Goal: Transaction & Acquisition: Purchase product/service

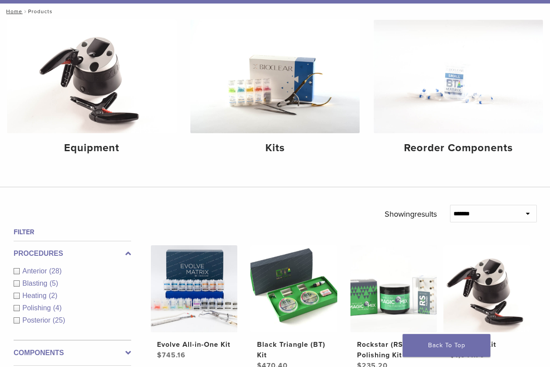
scroll to position [97, 0]
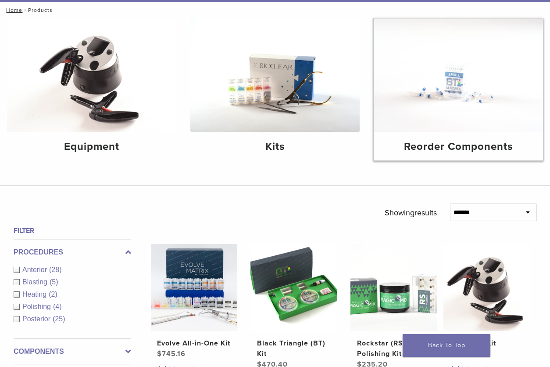
click at [471, 90] on img at bounding box center [458, 74] width 169 height 113
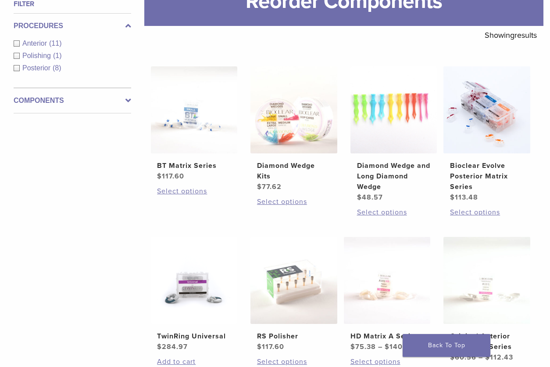
scroll to position [131, 0]
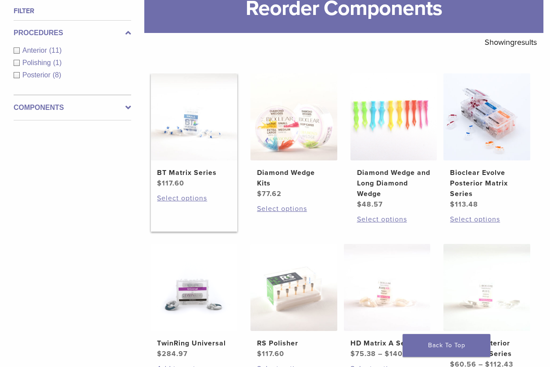
click at [206, 151] on img at bounding box center [194, 116] width 87 height 87
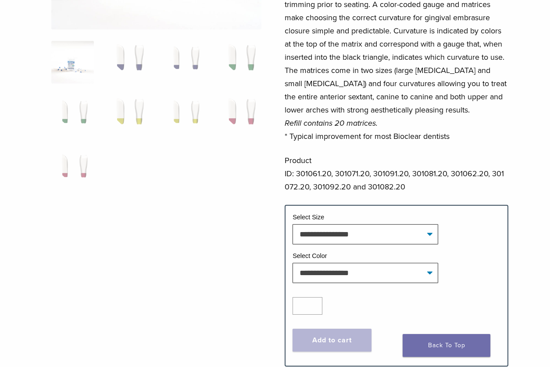
scroll to position [211, 0]
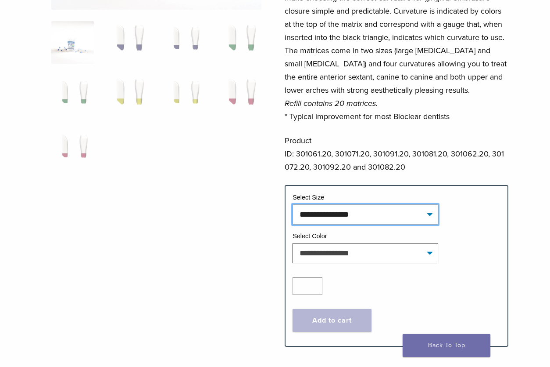
click at [320, 213] on select "**********" at bounding box center [366, 214] width 146 height 20
select select "*****"
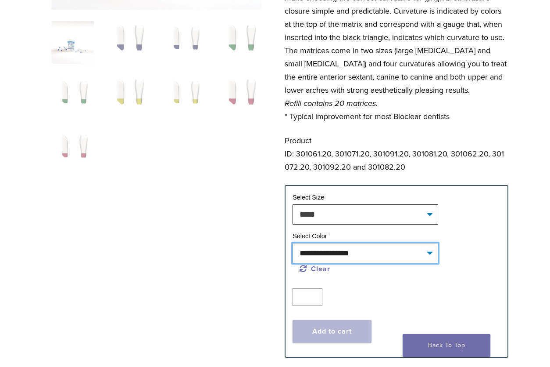
click at [321, 255] on select "**********" at bounding box center [366, 253] width 146 height 20
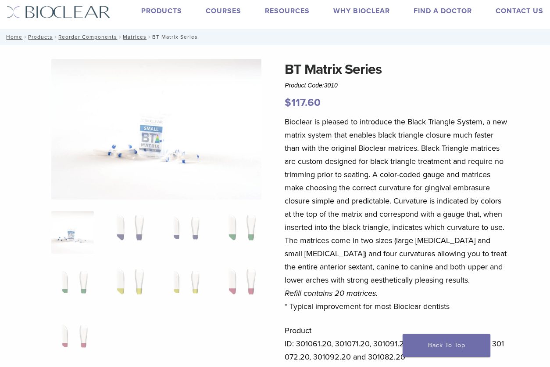
scroll to position [19, 0]
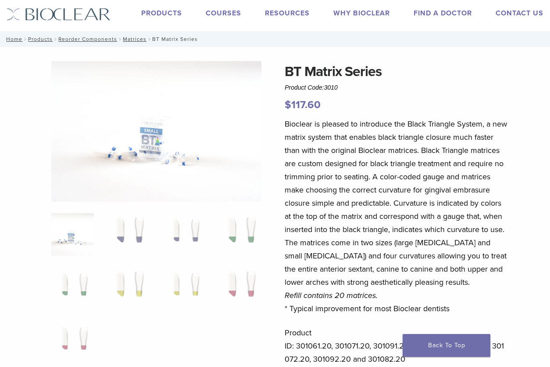
click at [159, 154] on img at bounding box center [156, 131] width 210 height 140
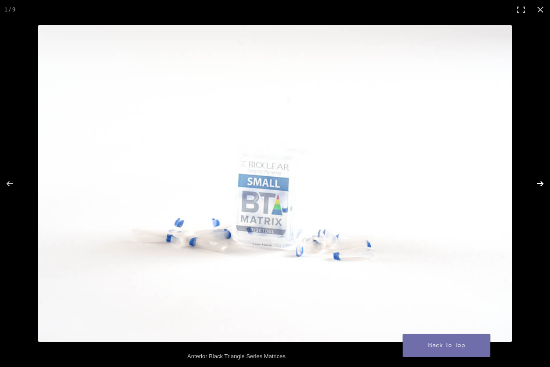
click at [541, 179] on button "Next (arrow right)" at bounding box center [535, 184] width 31 height 44
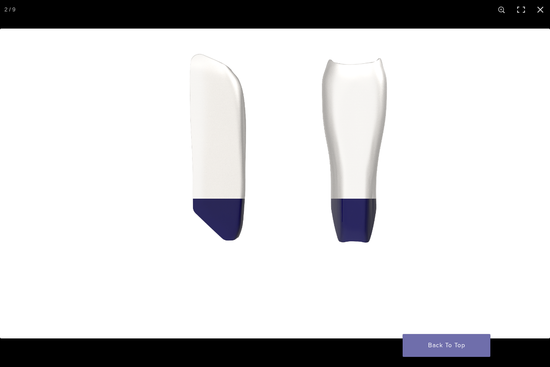
click at [541, 179] on button "Next (arrow right)" at bounding box center [535, 184] width 31 height 44
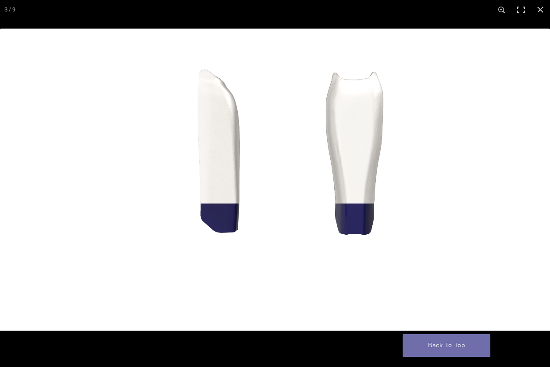
click at [541, 179] on button "Next (arrow right)" at bounding box center [535, 184] width 31 height 44
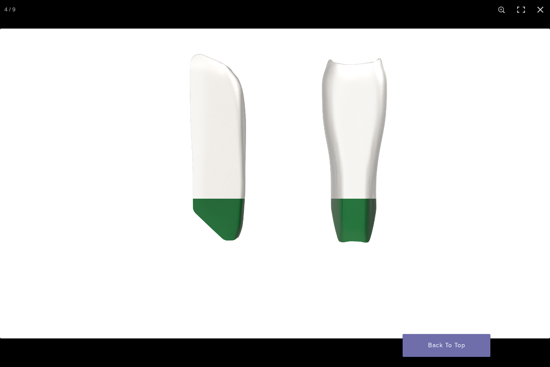
click at [541, 179] on button "Next (arrow right)" at bounding box center [535, 184] width 31 height 44
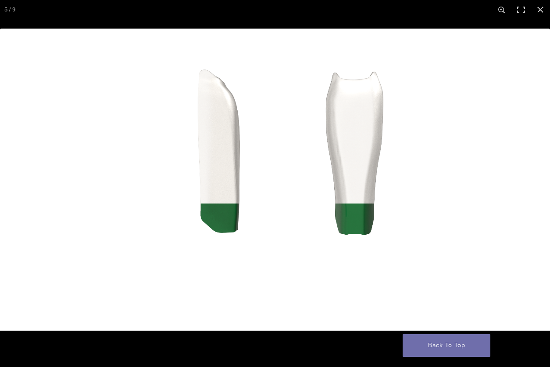
click at [541, 179] on button "Next (arrow right)" at bounding box center [535, 184] width 31 height 44
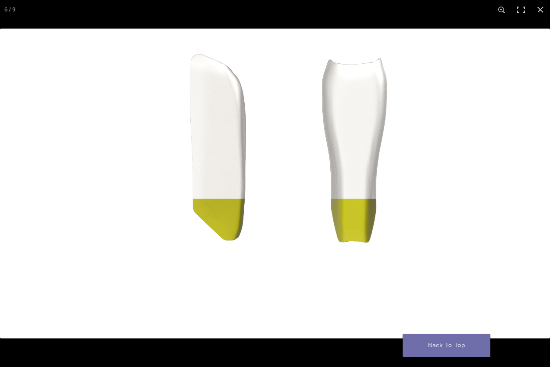
click at [541, 179] on button "Next (arrow right)" at bounding box center [535, 184] width 31 height 44
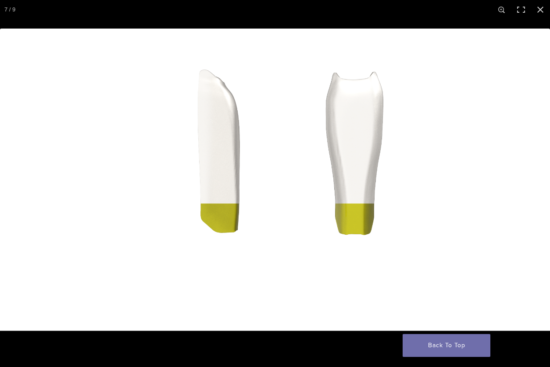
click at [542, 179] on button "Next (arrow right)" at bounding box center [535, 184] width 31 height 44
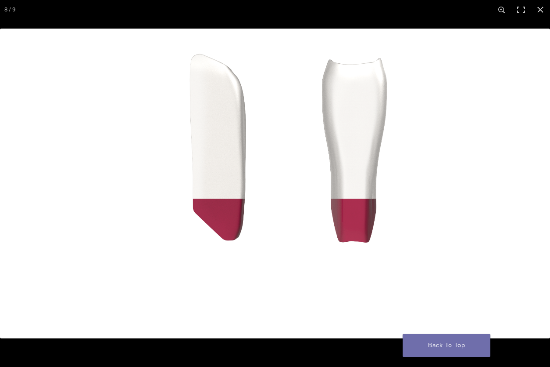
click at [542, 179] on button "Next (arrow right)" at bounding box center [535, 184] width 31 height 44
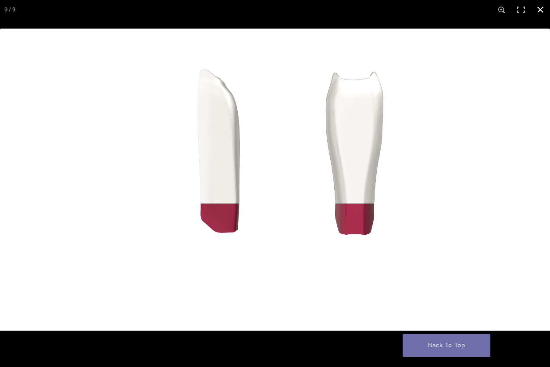
click at [354, 349] on div at bounding box center [275, 212] width 550 height 367
